Goal: Find specific page/section: Find specific page/section

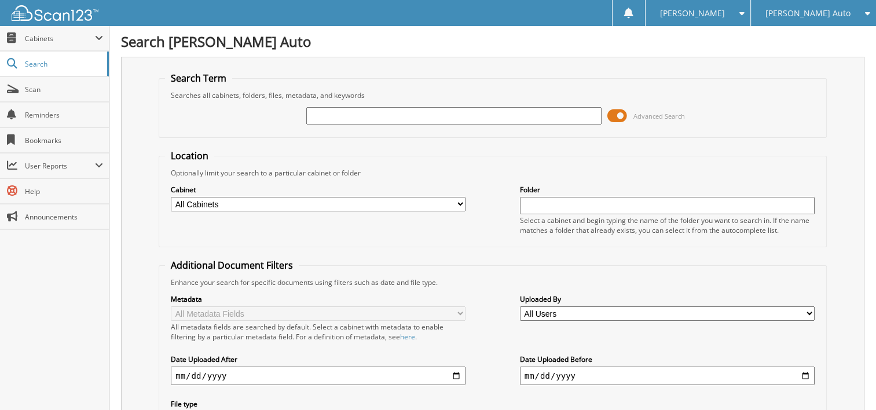
click at [412, 116] on input "text" at bounding box center [453, 115] width 295 height 17
type input "6T25575A"
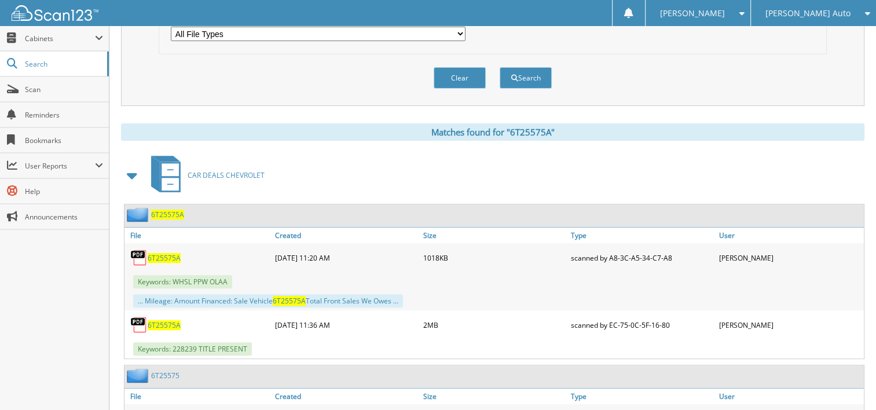
scroll to position [405, 0]
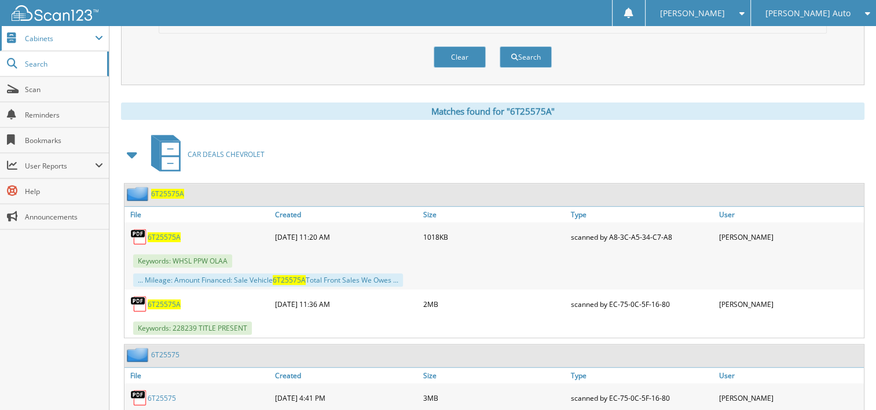
click at [42, 39] on span "Cabinets" at bounding box center [60, 39] width 70 height 10
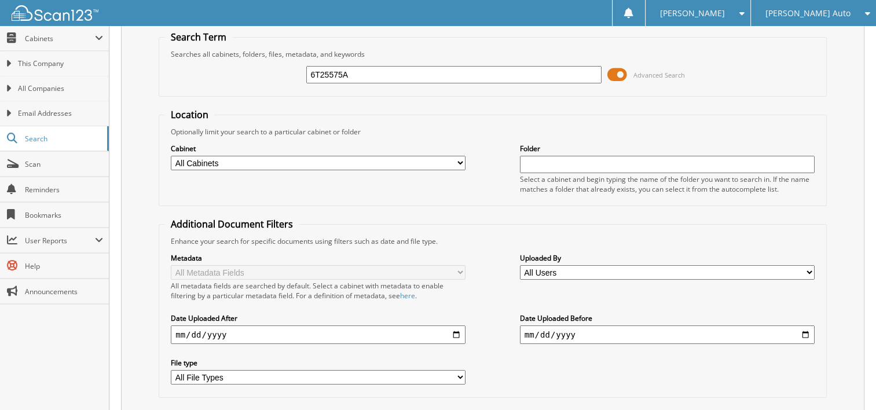
scroll to position [0, 0]
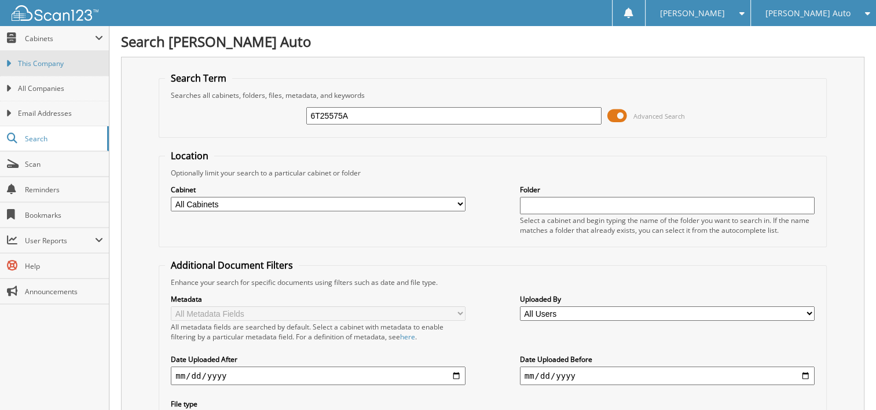
click at [42, 69] on link "This Company" at bounding box center [54, 63] width 109 height 25
